Goal: Task Accomplishment & Management: Complete application form

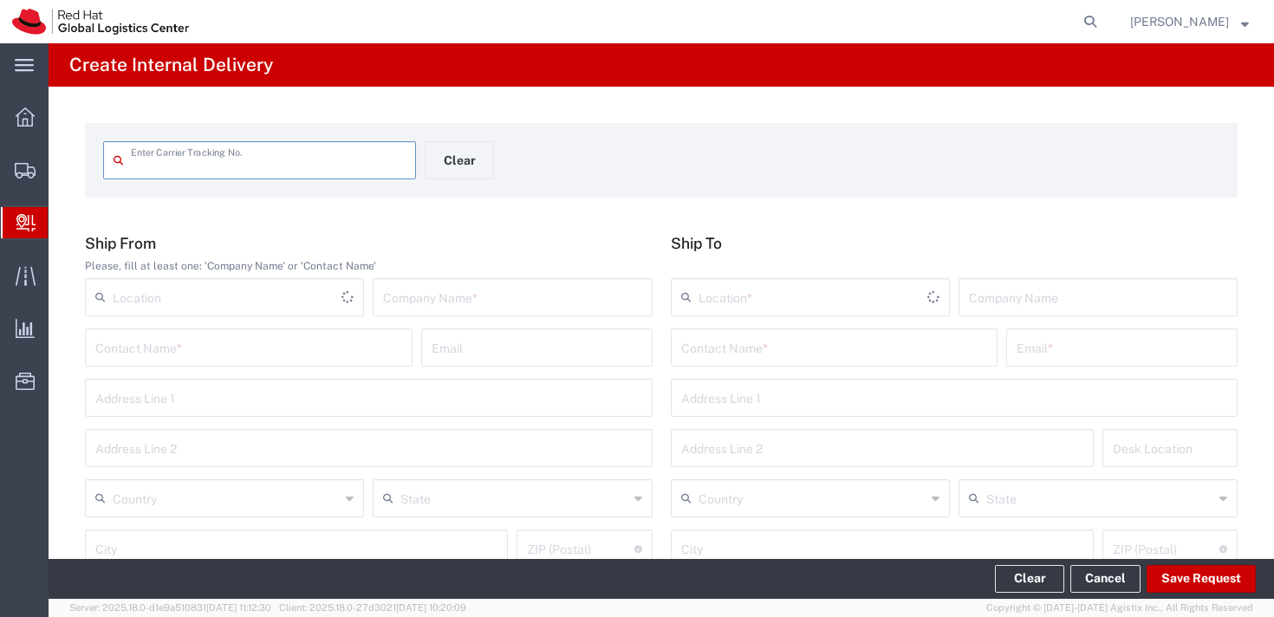
click at [269, 166] on input "text" at bounding box center [268, 159] width 275 height 30
type input "393048691490"
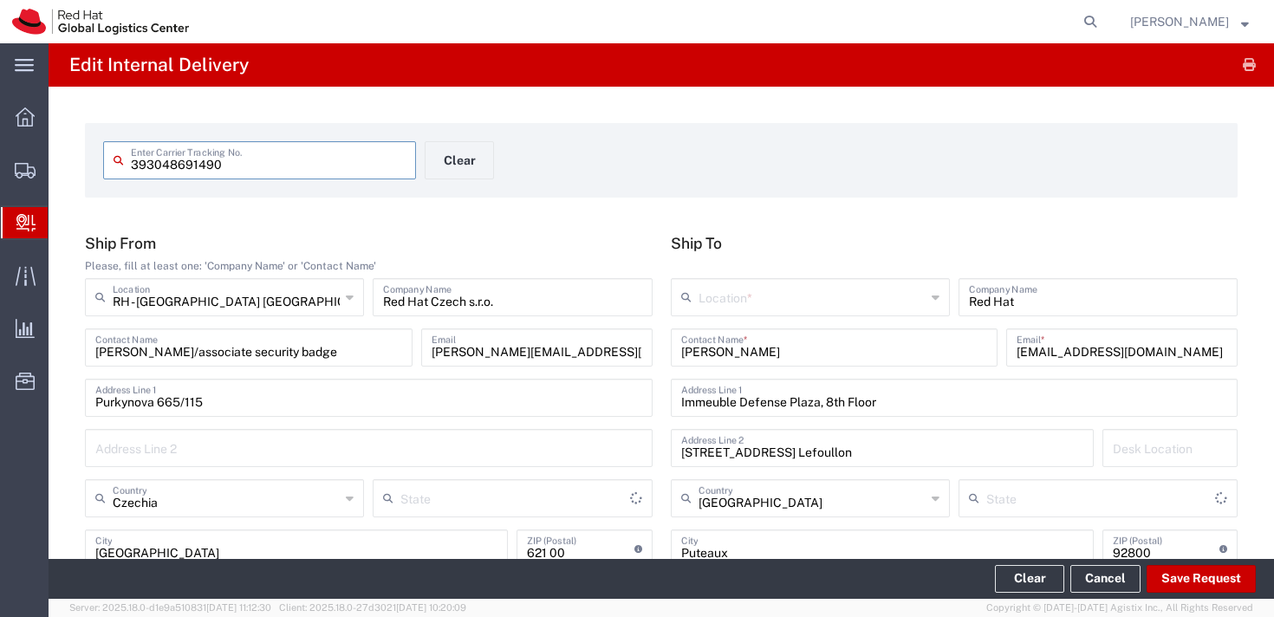
type input "Envelope"
type input "International Priority EOD"
click at [755, 296] on input "text" at bounding box center [811, 296] width 227 height 30
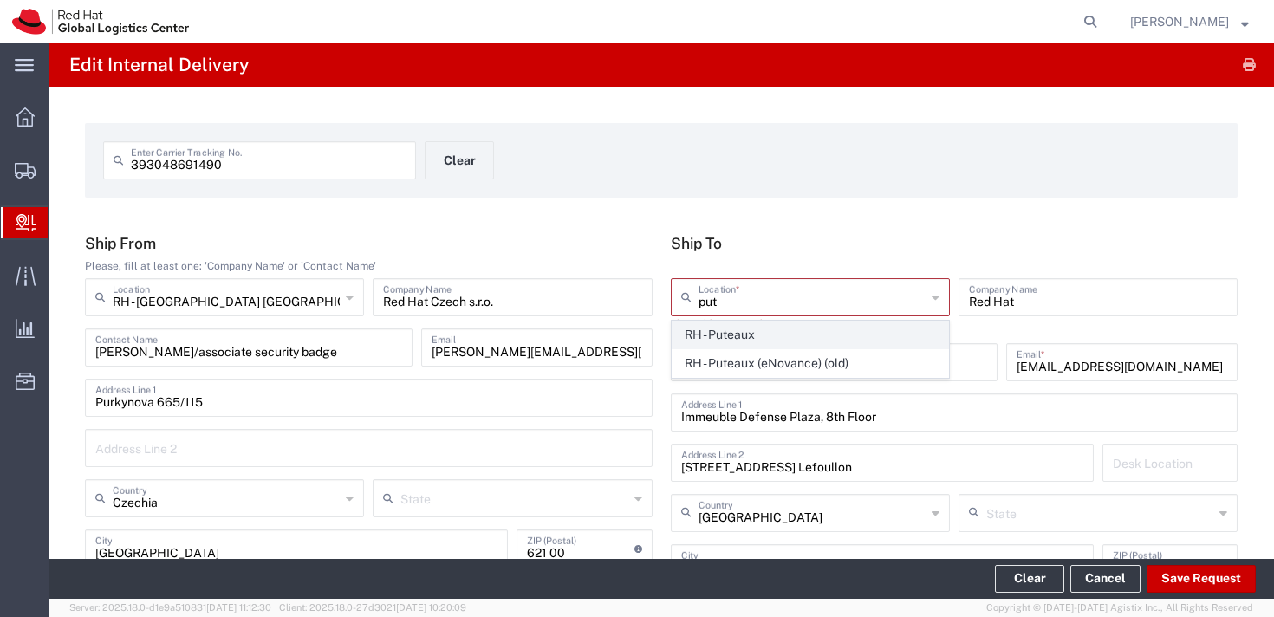
click at [750, 338] on span "RH - Puteaux" at bounding box center [810, 334] width 276 height 27
type input "RH - Puteaux"
type input "Red Hat France SARL"
type input "PUTEAUX"
type input "[PHONE_NUMBER]"
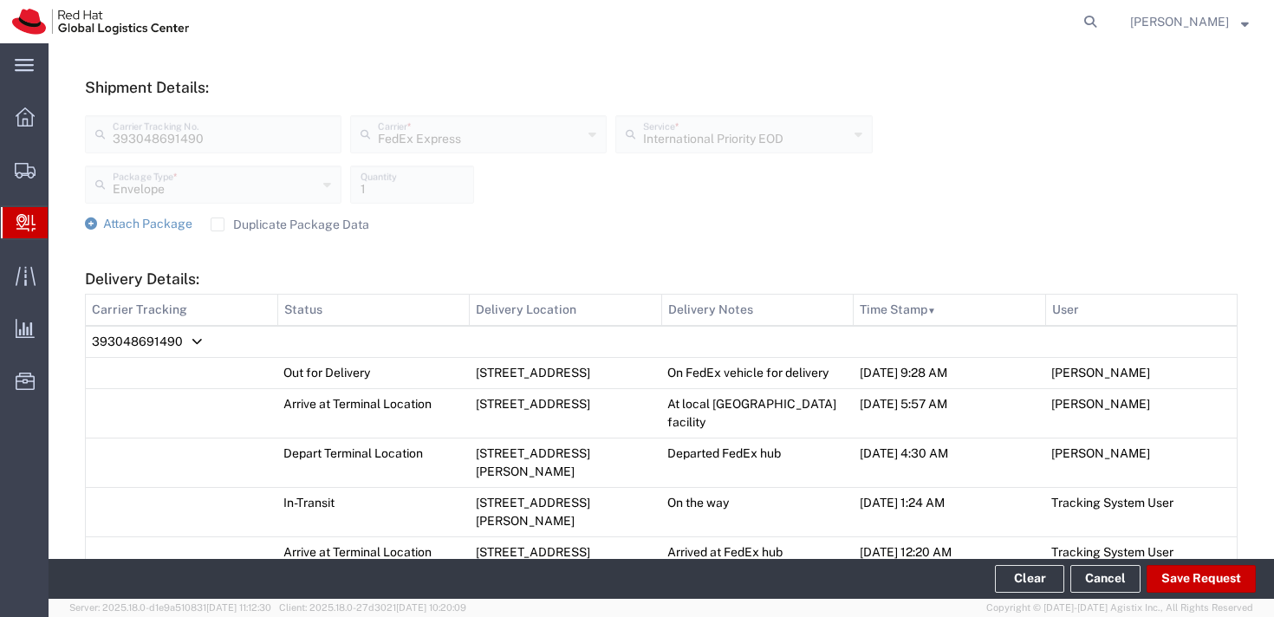
scroll to position [737, 0]
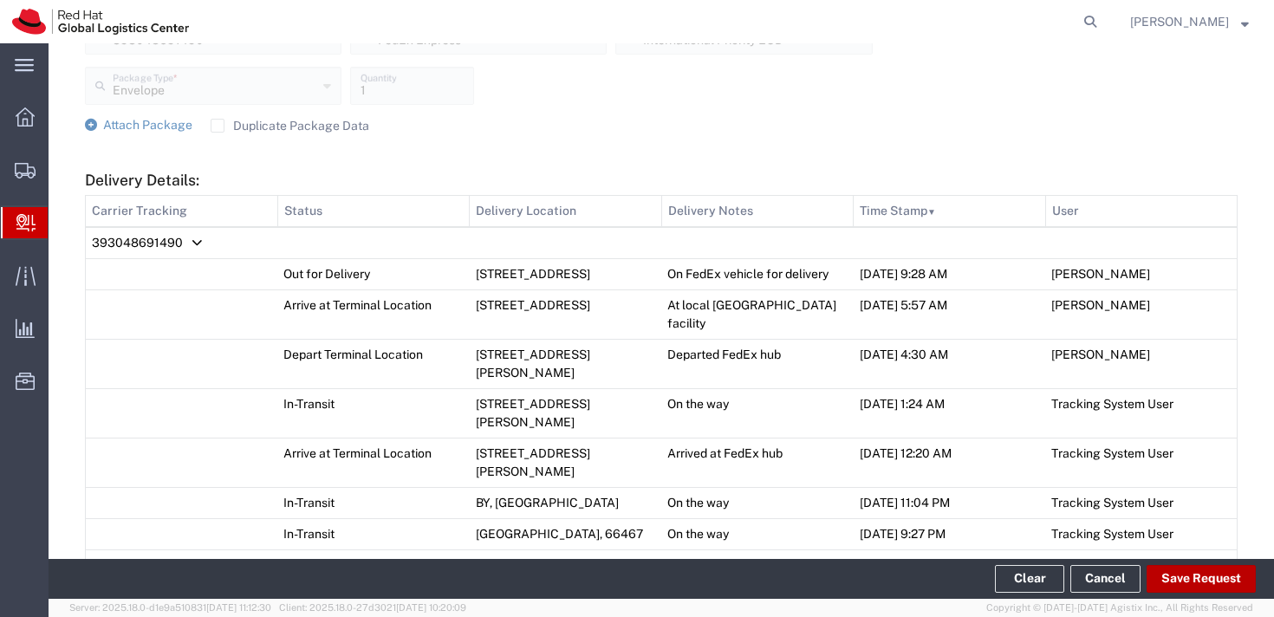
click at [1210, 576] on button "Save Request" at bounding box center [1200, 579] width 109 height 28
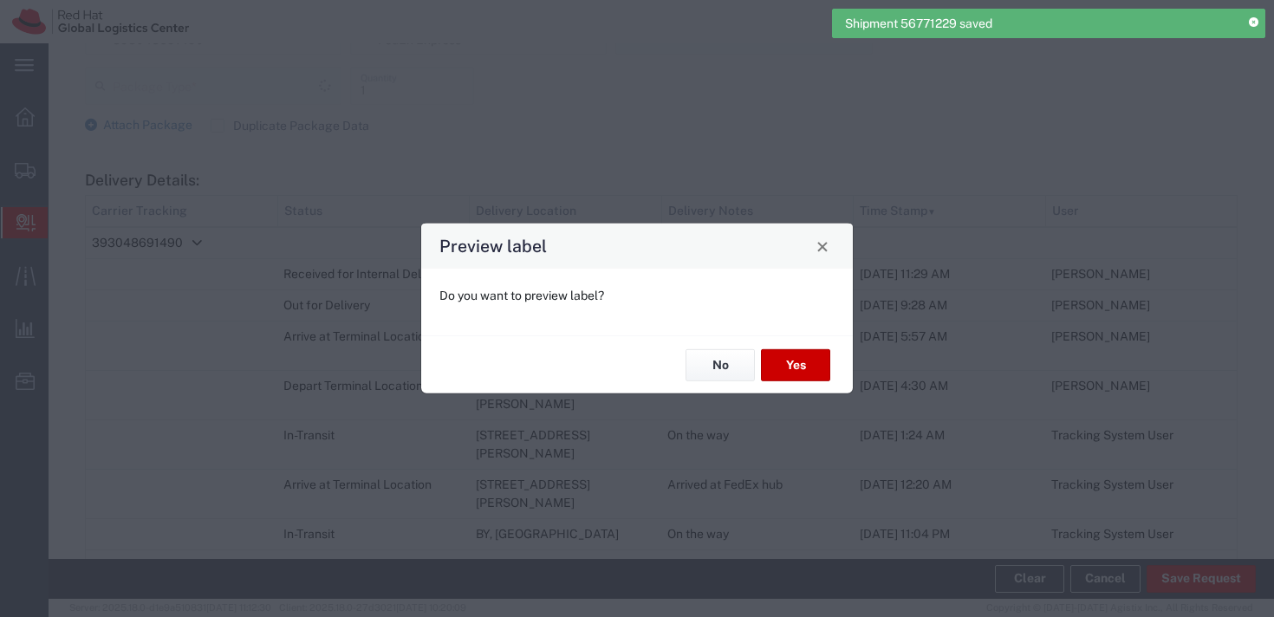
type input "Envelope"
type input "International Priority EOD"
click at [704, 362] on button "No" at bounding box center [719, 365] width 69 height 32
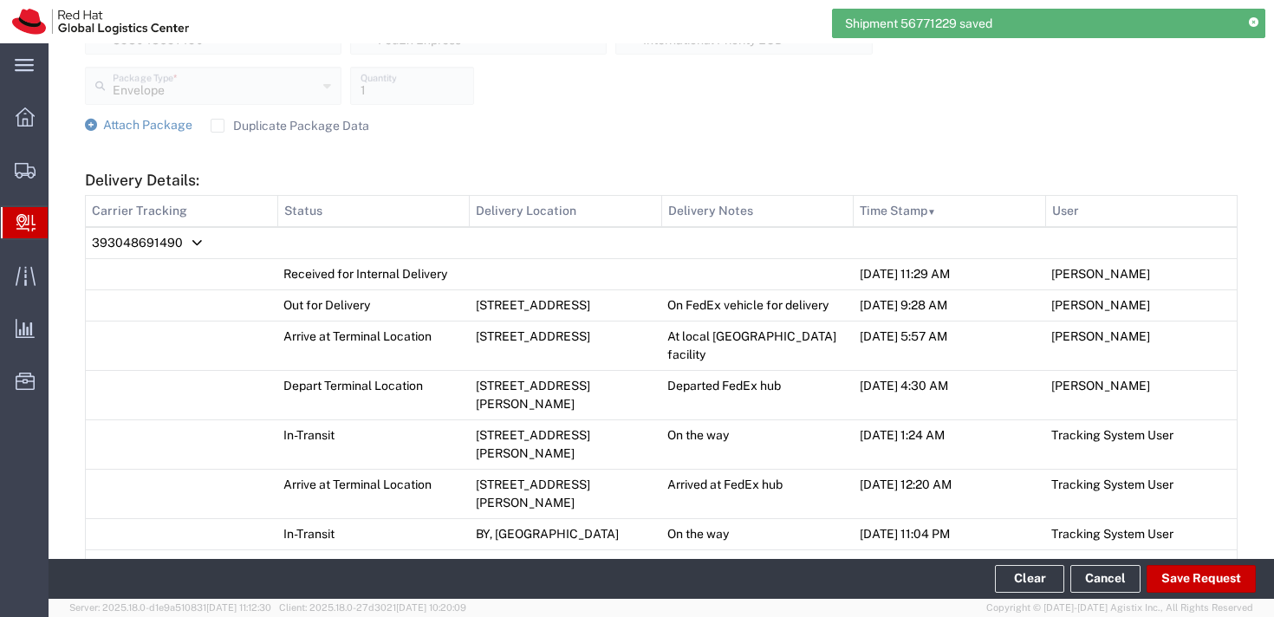
scroll to position [1181, 0]
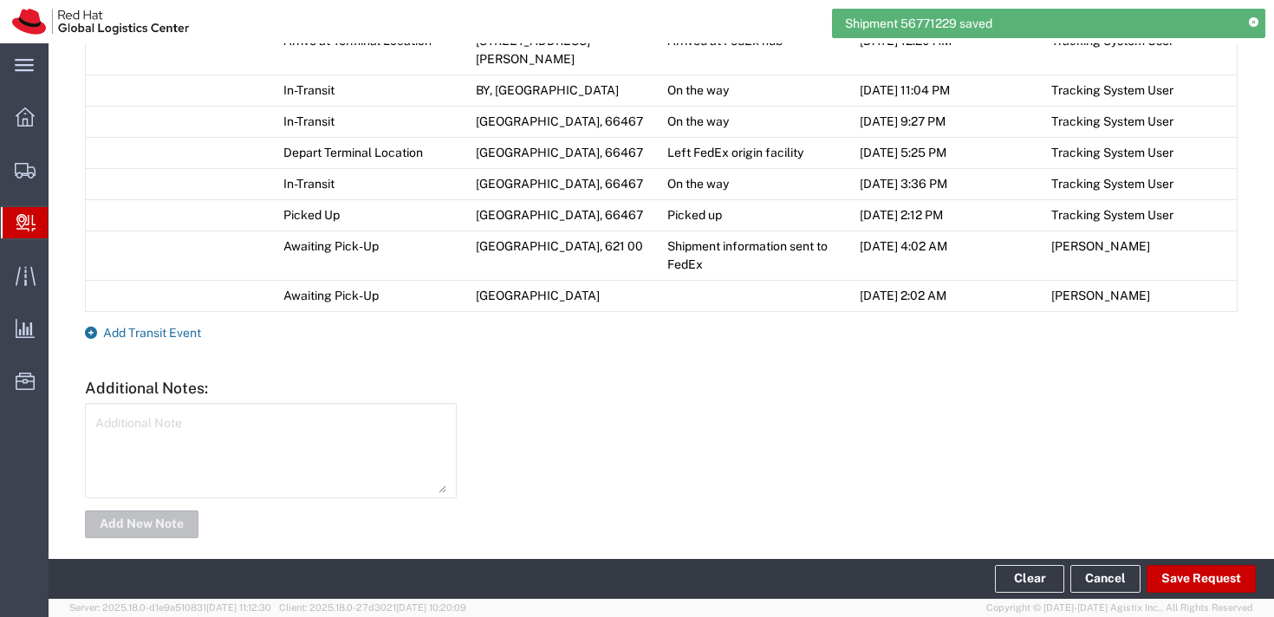
click at [149, 326] on span "Add Transit Event" at bounding box center [152, 333] width 98 height 14
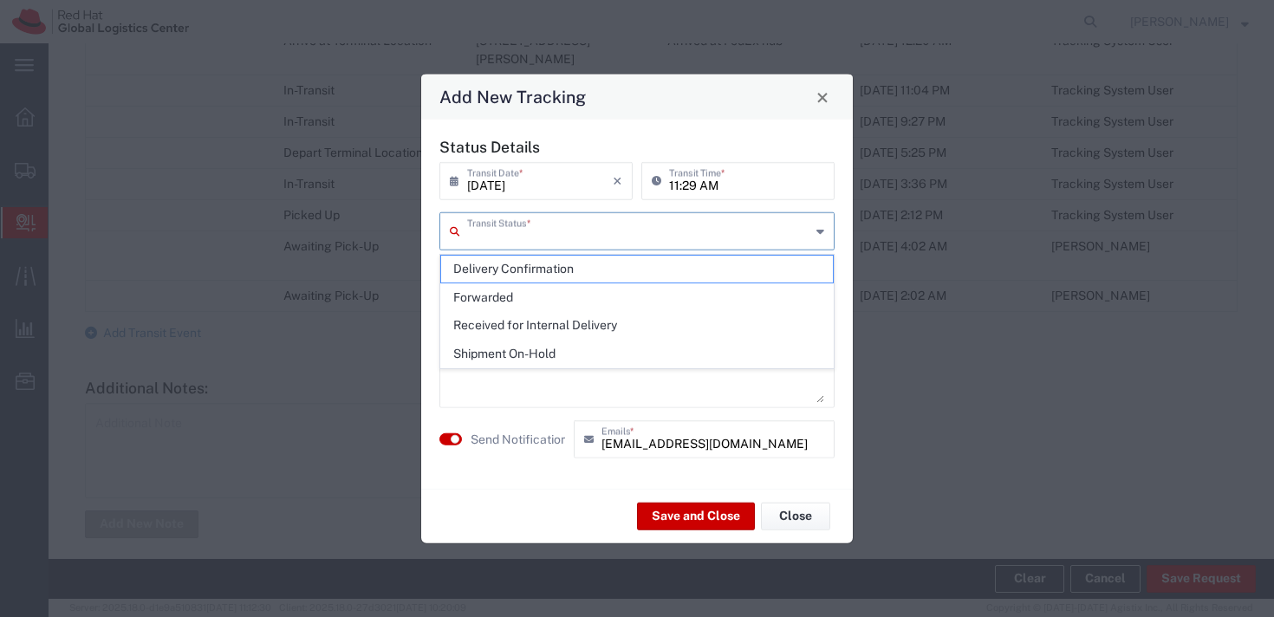
click at [523, 225] on input "text" at bounding box center [638, 230] width 343 height 30
click at [520, 276] on span "Delivery Confirmation" at bounding box center [637, 269] width 392 height 27
type input "Delivery Confirmation"
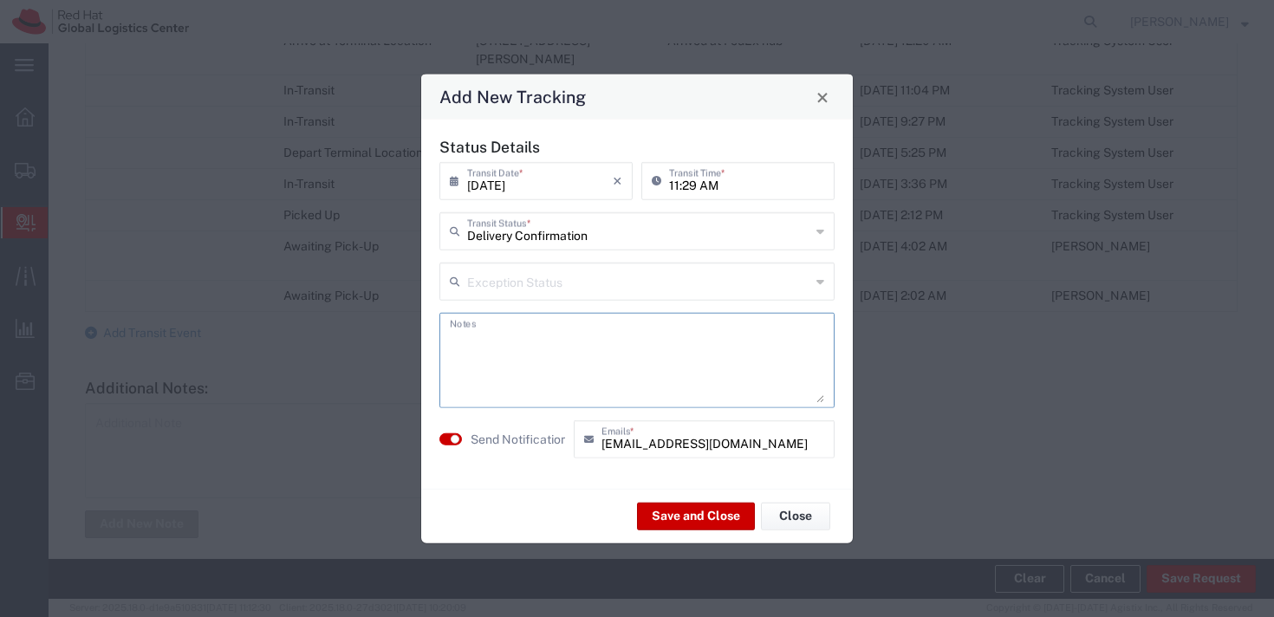
click at [569, 334] on textarea at bounding box center [637, 360] width 374 height 85
click at [597, 347] on textarea "parcel at the reception - contact [PERSON_NAME]" at bounding box center [637, 360] width 374 height 85
click at [654, 340] on textarea "parcel at the reception - see [PERSON_NAME]" at bounding box center [637, 360] width 374 height 85
type textarea "parcel at the reception - see [PERSON_NAME]"
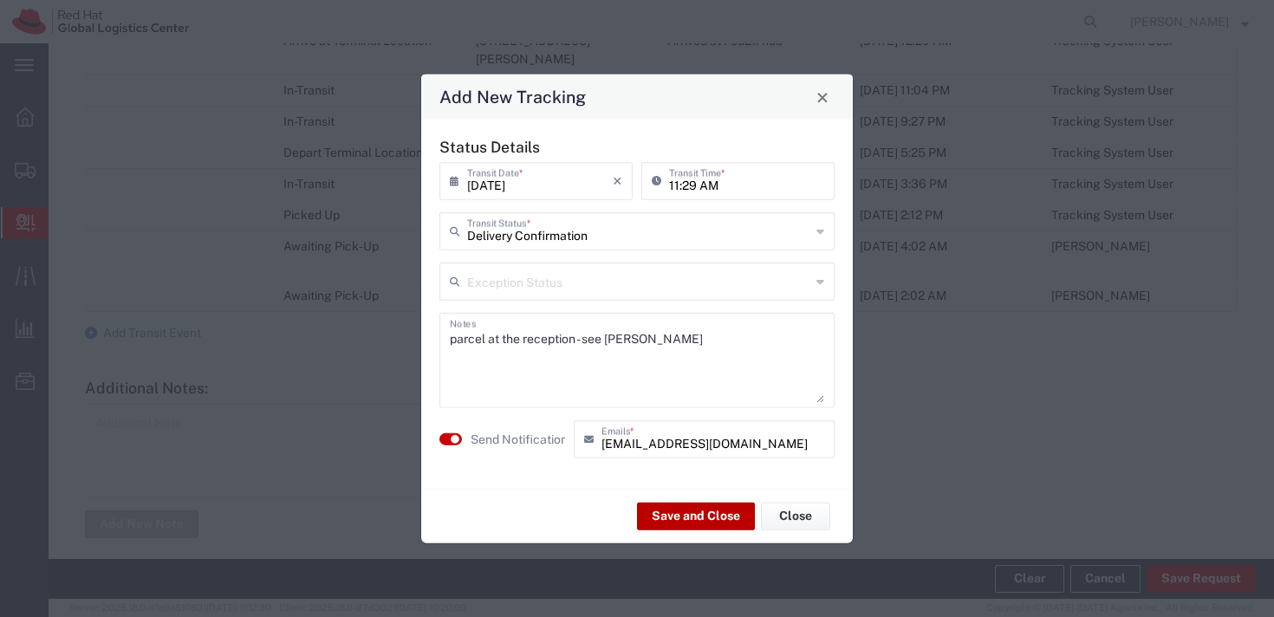
click at [691, 521] on button "Save and Close" at bounding box center [696, 516] width 118 height 28
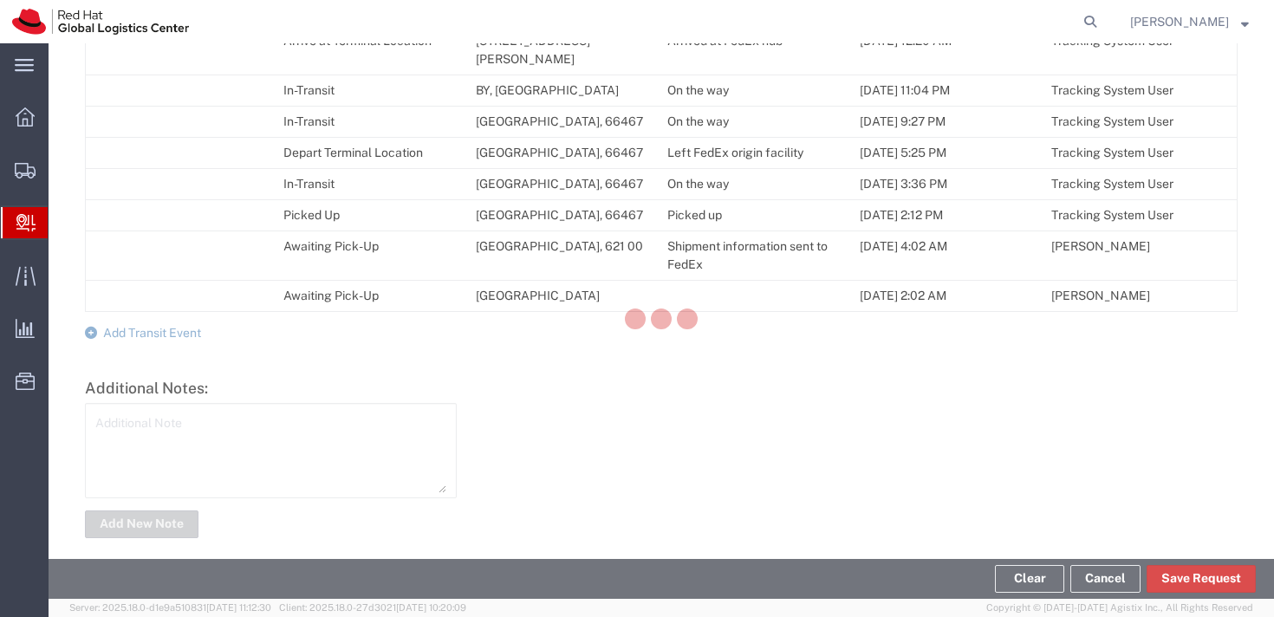
scroll to position [1230, 0]
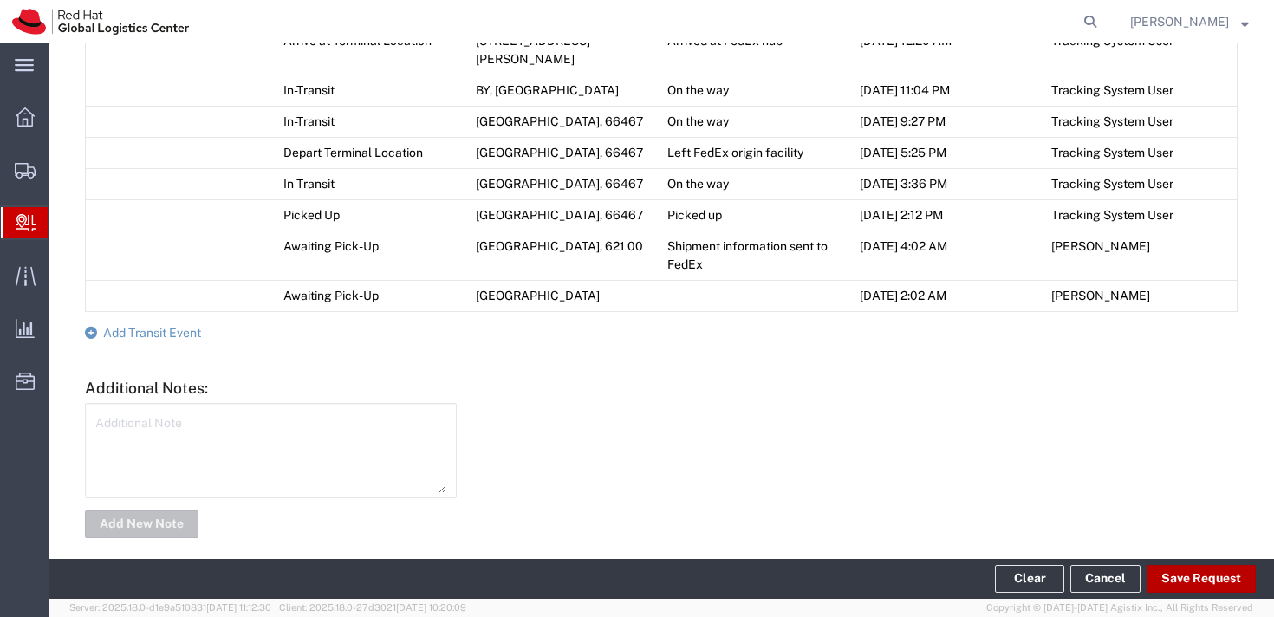
click at [1202, 574] on button "Save Request" at bounding box center [1200, 579] width 109 height 28
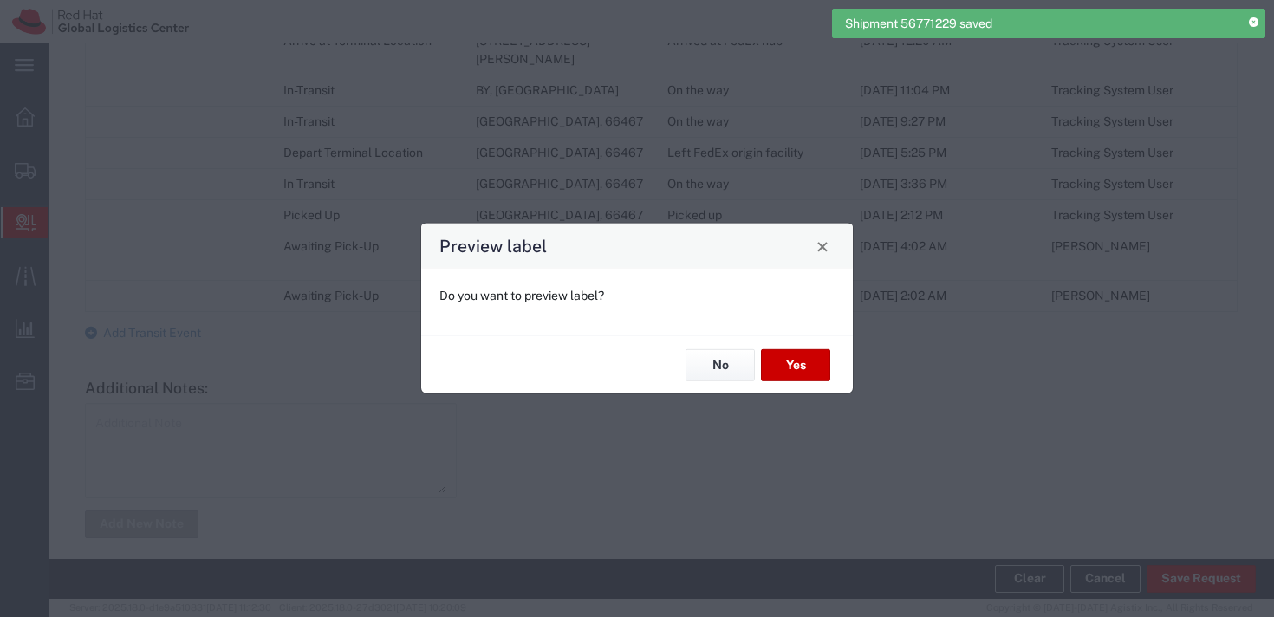
type input "Envelope"
type input "International Priority EOD"
click at [721, 365] on button "No" at bounding box center [719, 365] width 69 height 32
